Goal: Task Accomplishment & Management: Use online tool/utility

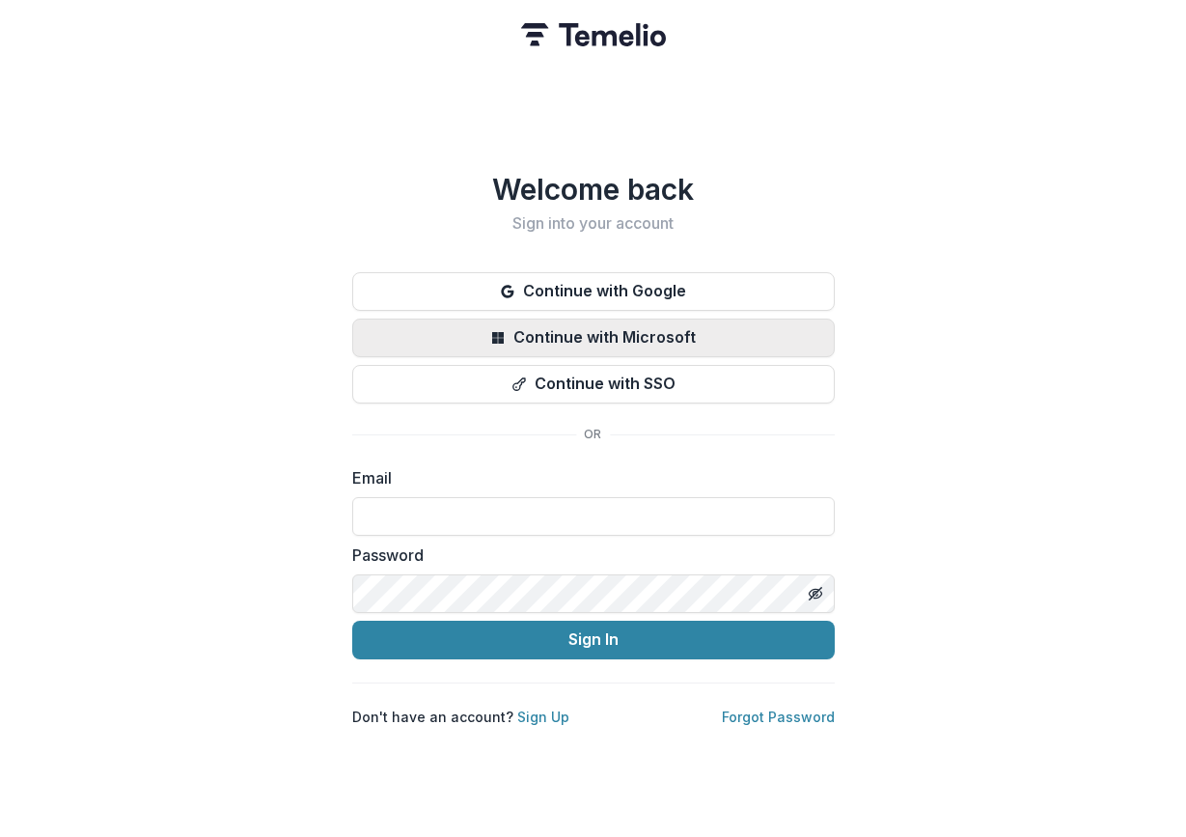
click at [488, 330] on button "Continue with Microsoft" at bounding box center [593, 338] width 483 height 39
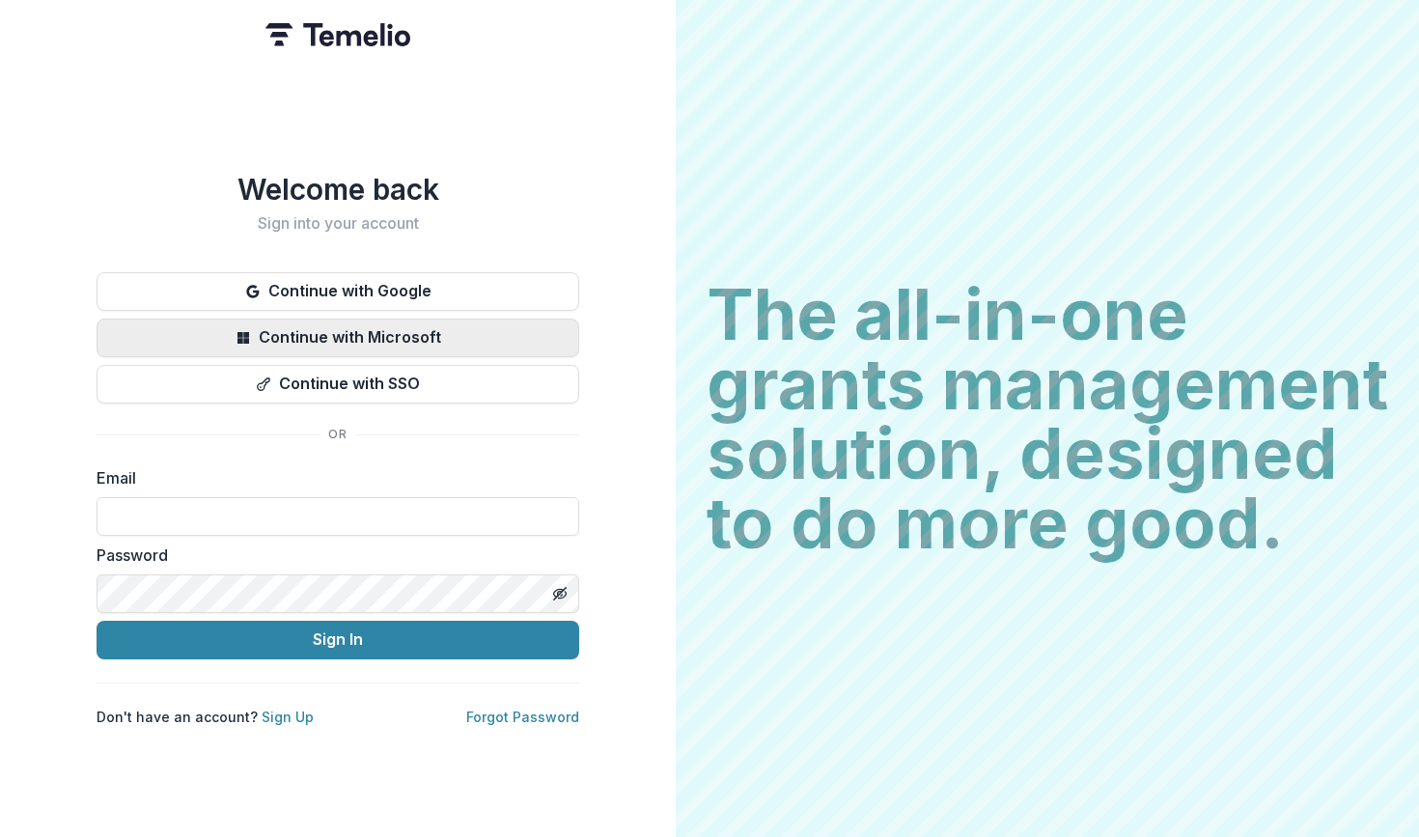
click at [367, 330] on button "Continue with Microsoft" at bounding box center [338, 338] width 483 height 39
